Goal: Complete application form

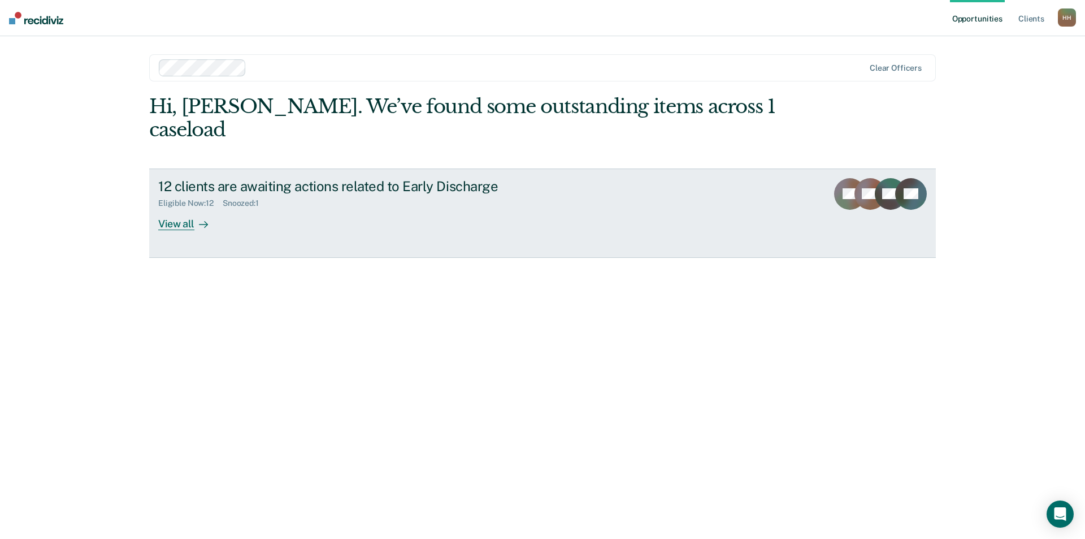
click at [166, 208] on div "View all" at bounding box center [189, 219] width 63 height 22
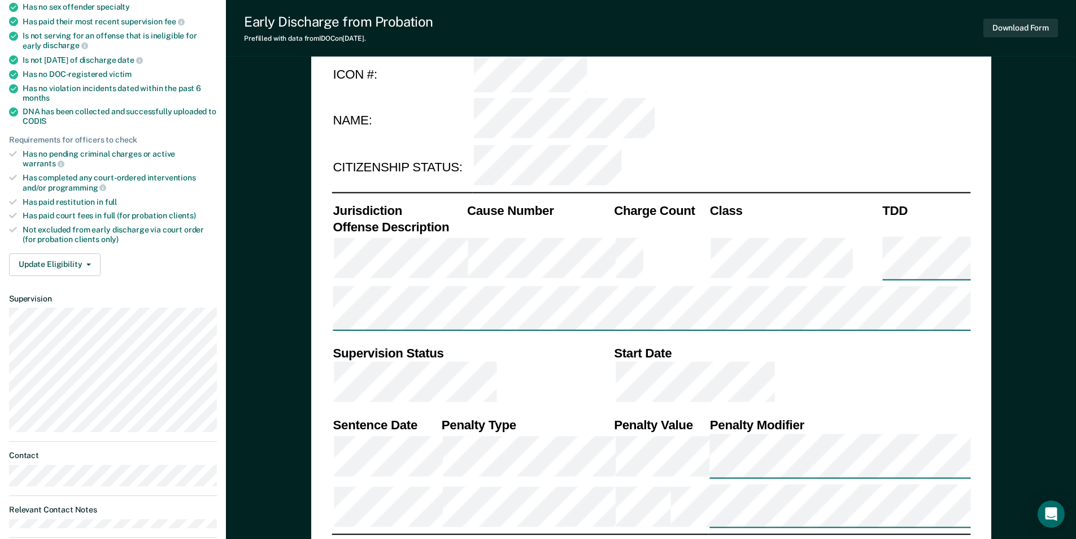
scroll to position [339, 0]
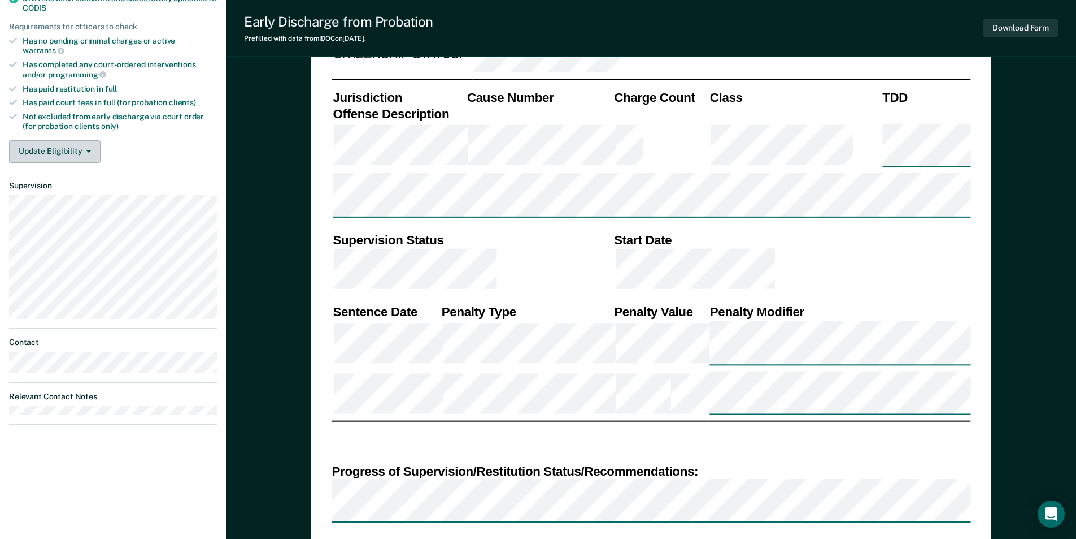
click at [86, 150] on icon "button" at bounding box center [88, 151] width 5 height 2
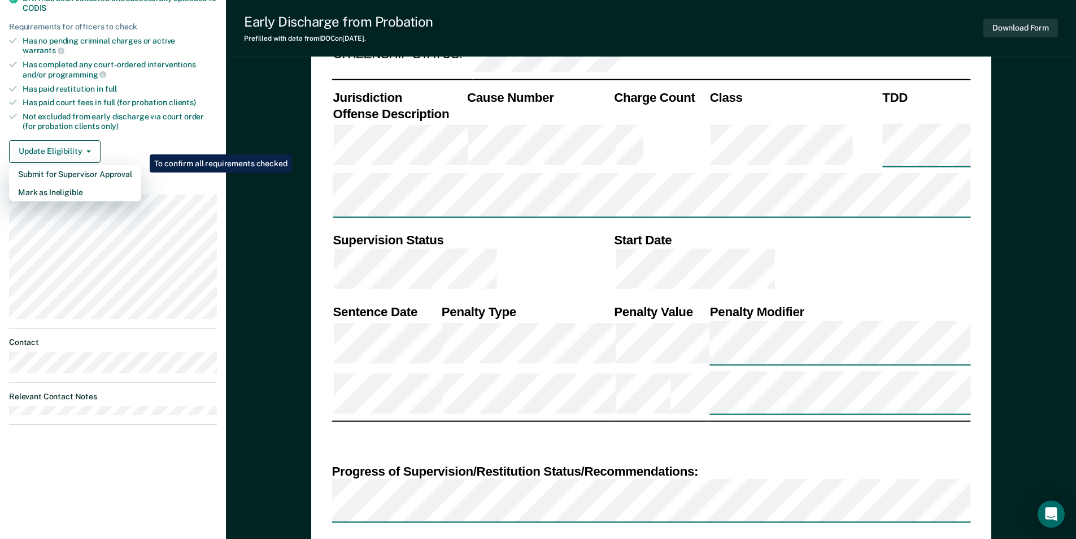
click at [186, 140] on div "Update Eligibility Submit for Supervisor Approval [PERSON_NAME] as Ineligible" at bounding box center [113, 151] width 208 height 23
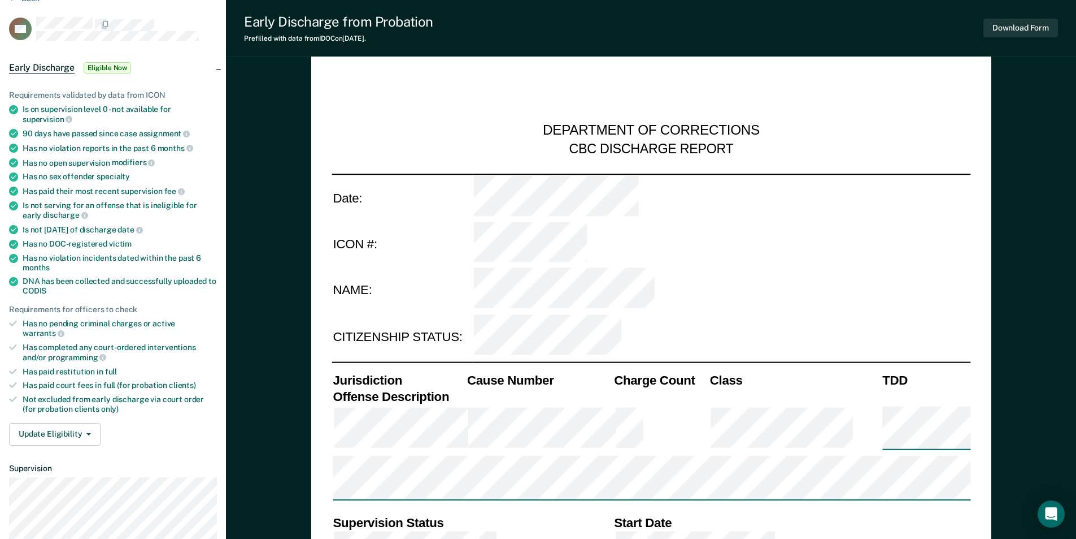
scroll to position [226, 0]
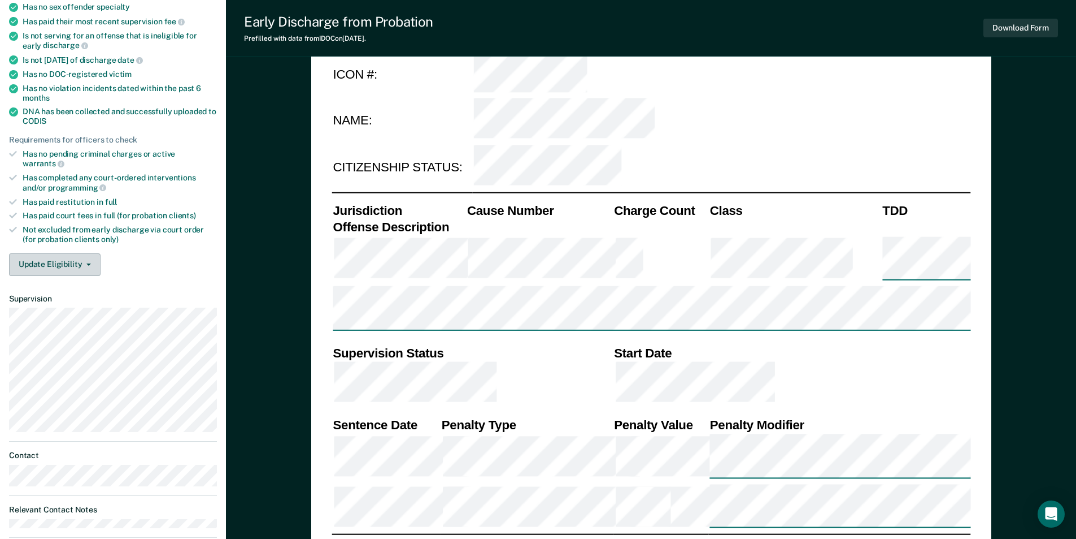
click at [86, 253] on button "Update Eligibility" at bounding box center [55, 264] width 92 height 23
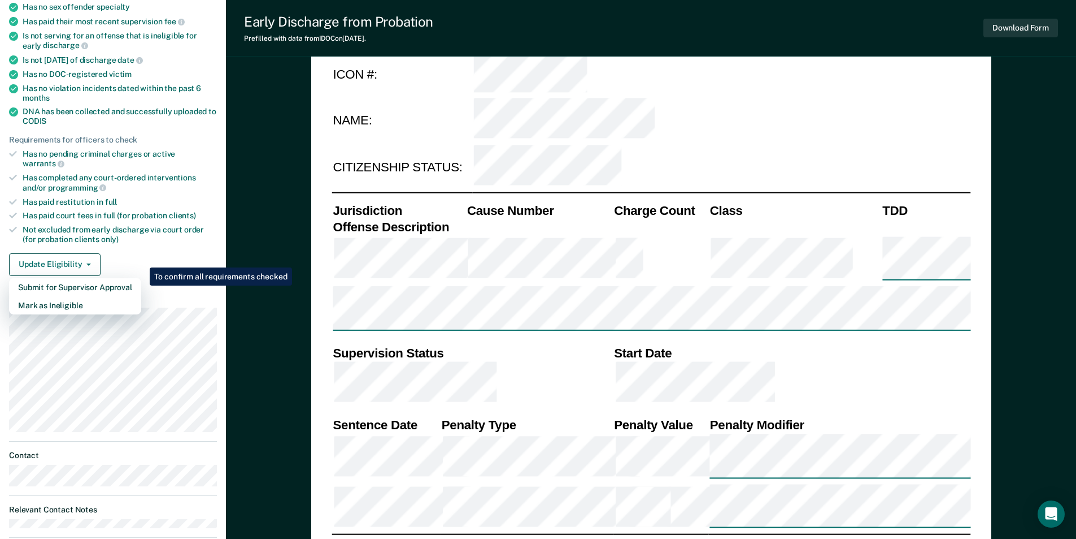
click at [140, 253] on div "Update Eligibility Submit for Supervisor Approval [PERSON_NAME] as Ineligible" at bounding box center [113, 264] width 208 height 23
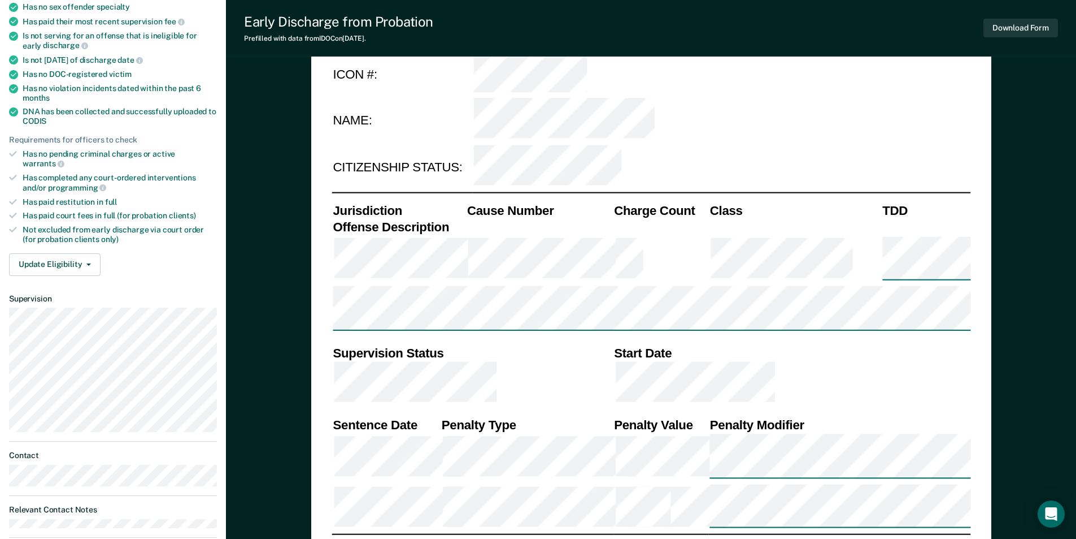
scroll to position [396, 0]
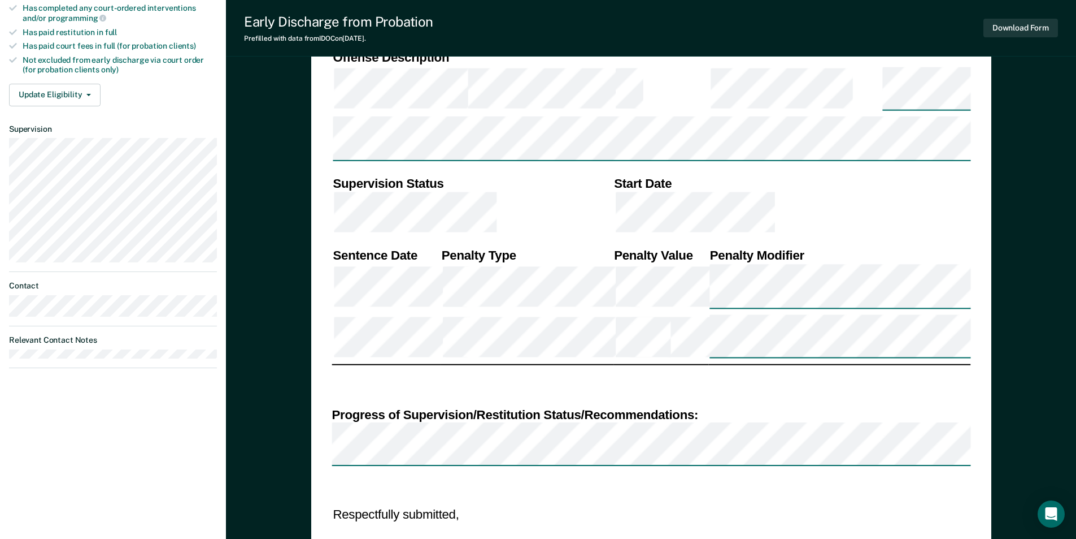
type textarea "x"
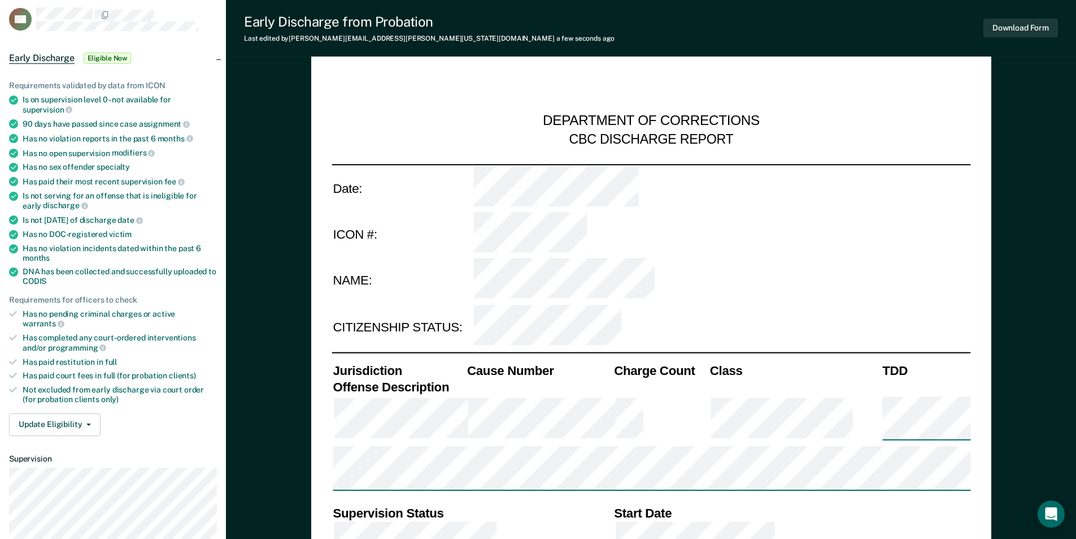
scroll to position [0, 0]
